Goal: Find specific page/section: Find specific page/section

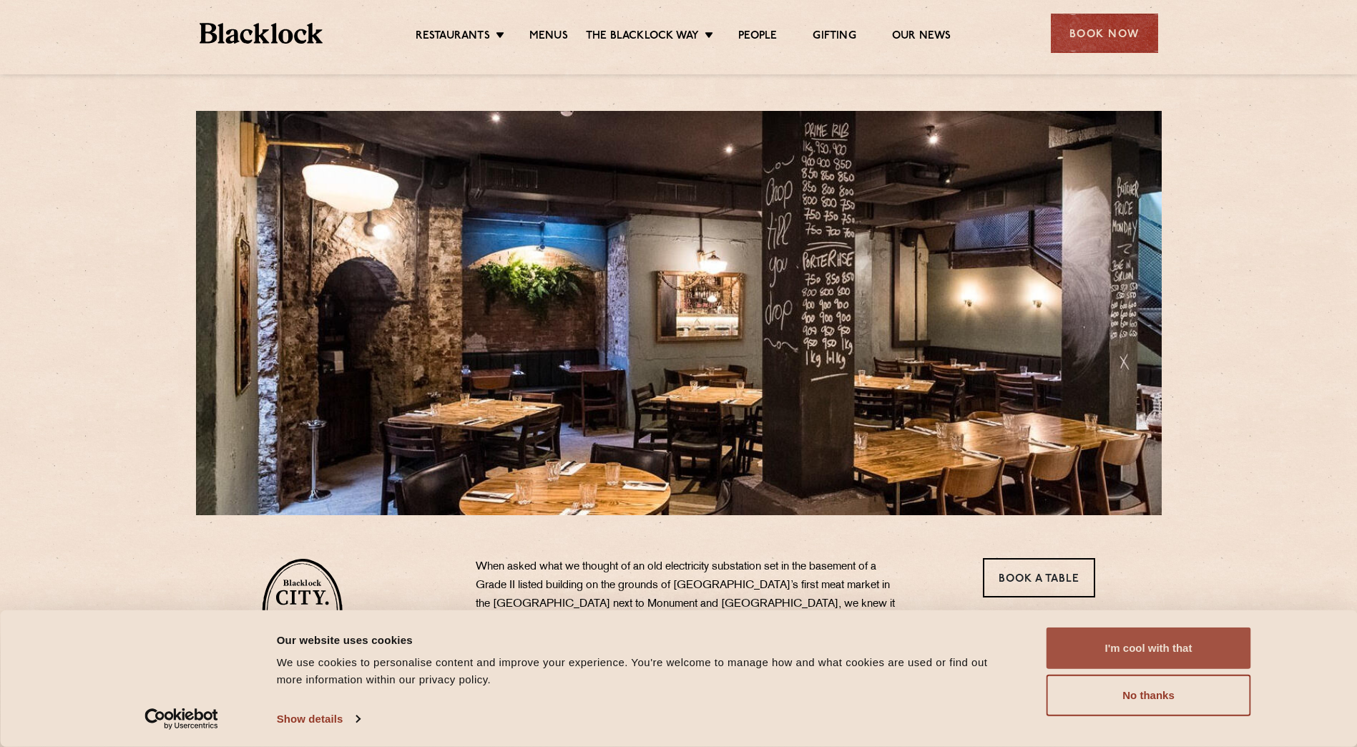
click at [1172, 643] on button "I'm cool with that" at bounding box center [1148, 647] width 205 height 41
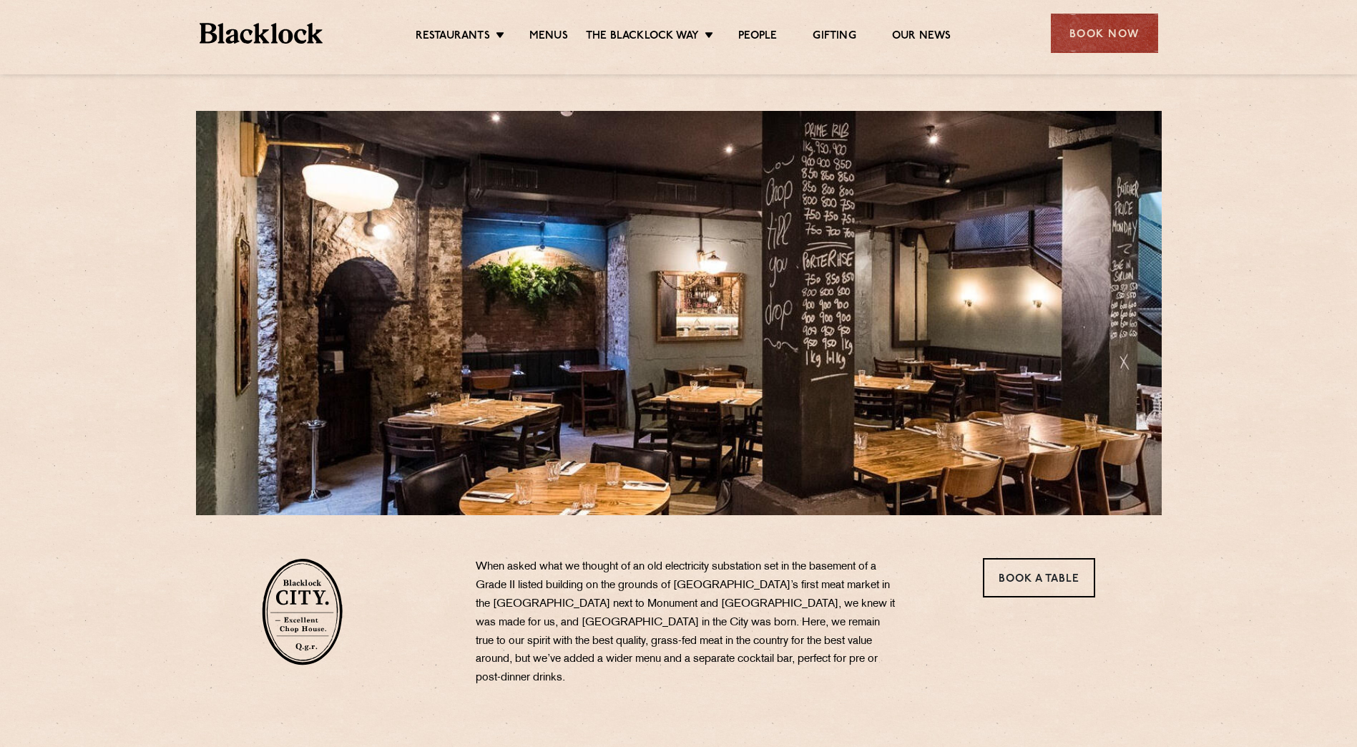
click at [533, 27] on ul "Restaurants Soho City Shoreditch Covent Garden Canary Wharf Manchester Birmingh…" at bounding box center [683, 33] width 720 height 23
click at [539, 34] on link "Menus" at bounding box center [548, 37] width 39 height 16
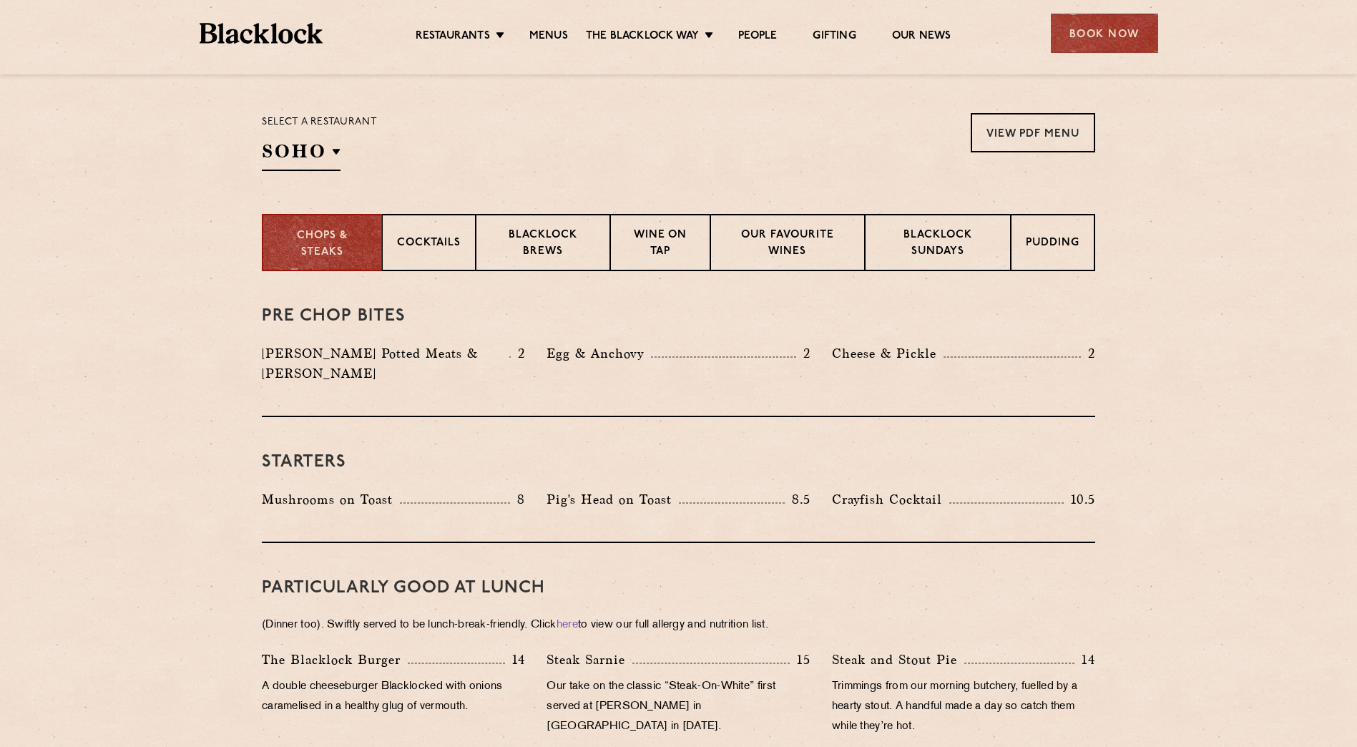
scroll to position [453, 0]
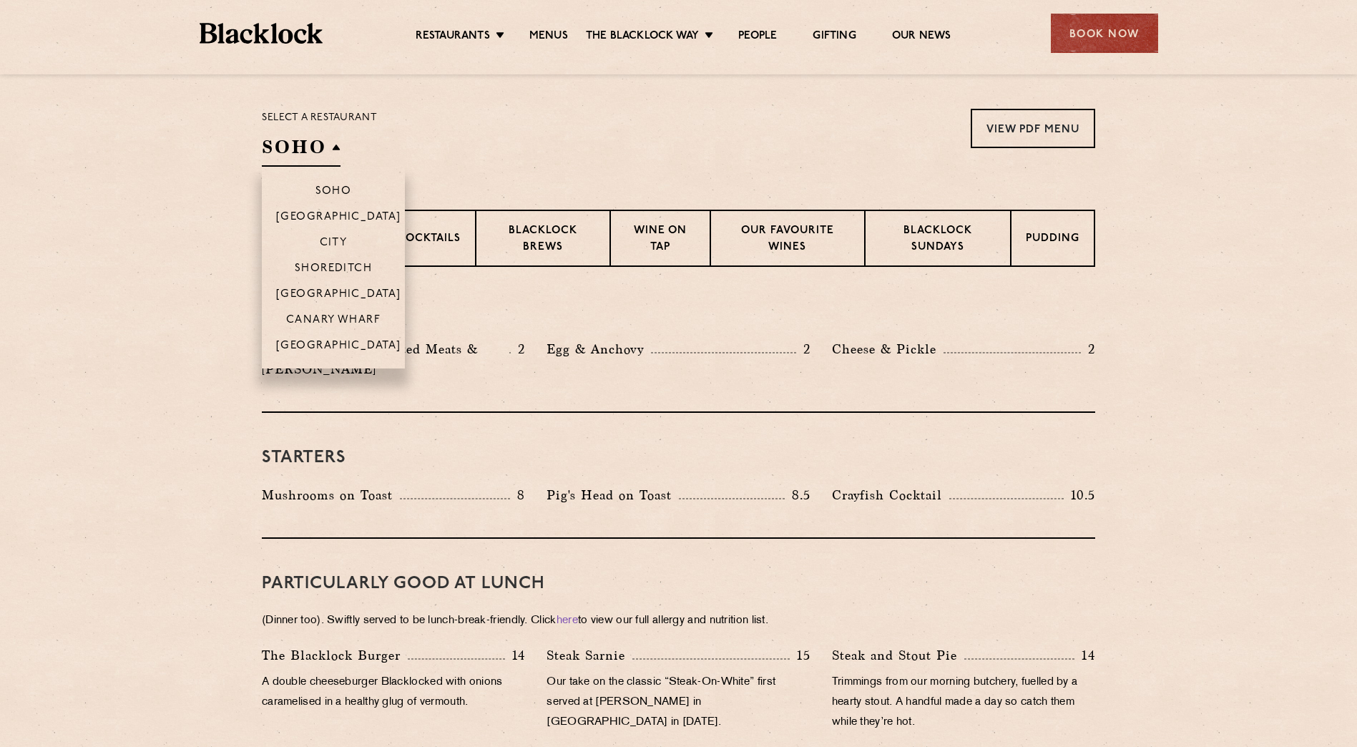
click at [337, 148] on h2 "SOHO" at bounding box center [301, 150] width 79 height 32
click at [325, 239] on p "City" at bounding box center [334, 244] width 28 height 14
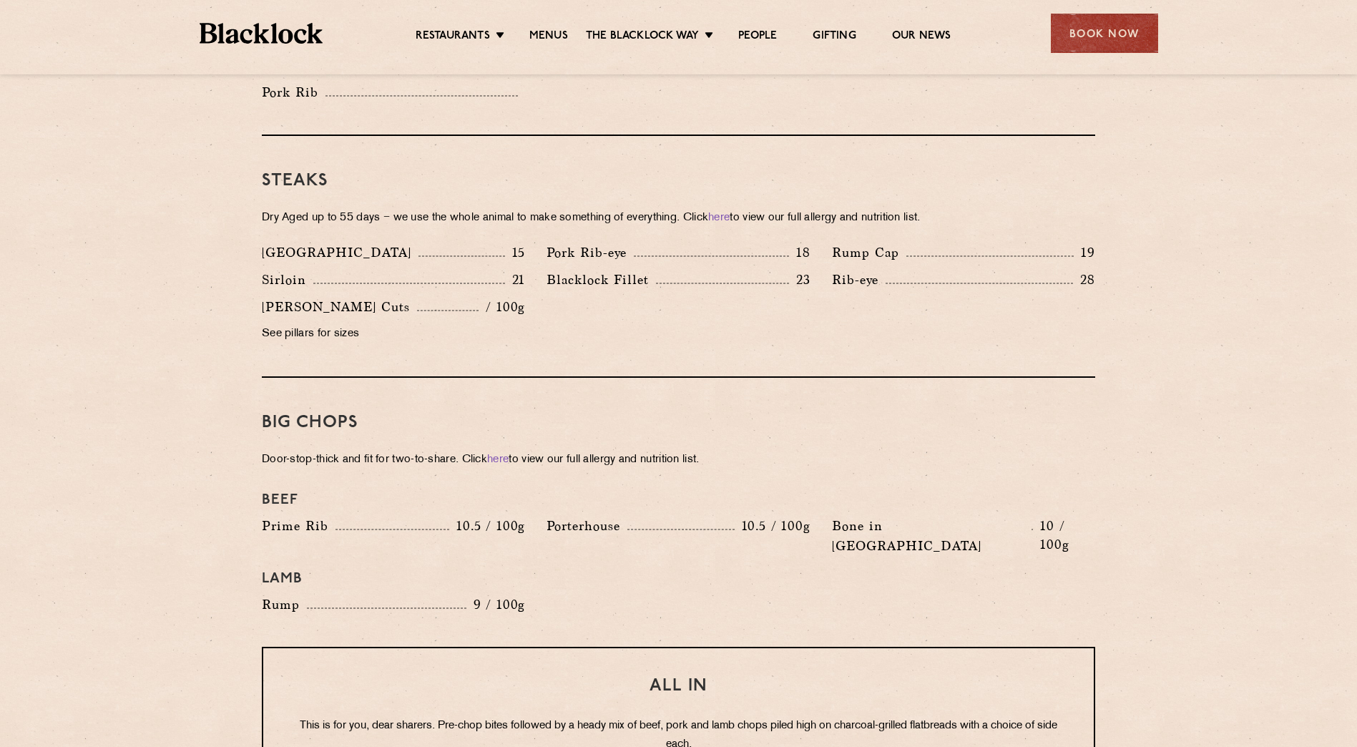
scroll to position [1335, 0]
